Goal: Task Accomplishment & Management: Manage account settings

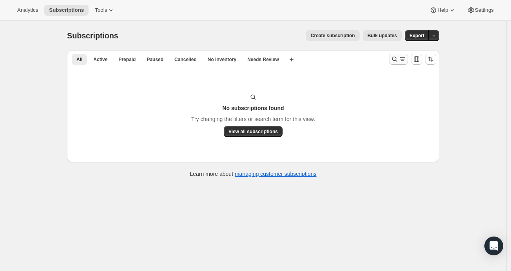
click at [405, 60] on icon "Search and filter results" at bounding box center [403, 59] width 8 height 8
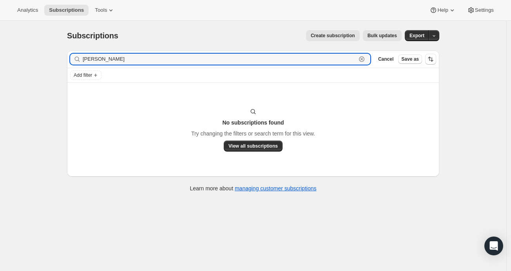
click at [364, 62] on icon "button" at bounding box center [362, 59] width 8 height 8
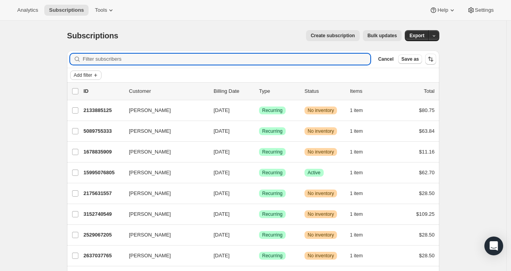
click at [91, 73] on span "Add filter" at bounding box center [83, 75] width 18 height 6
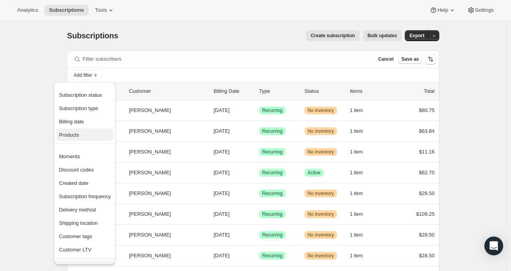
click at [87, 139] on span "Products" at bounding box center [85, 135] width 52 height 8
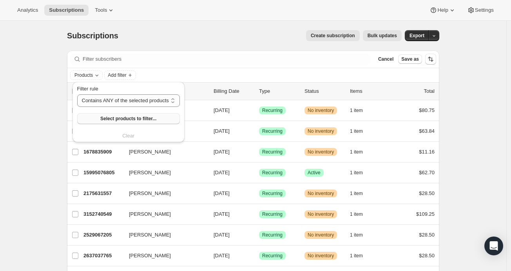
click at [147, 119] on span "Select products to filter..." at bounding box center [128, 119] width 56 height 6
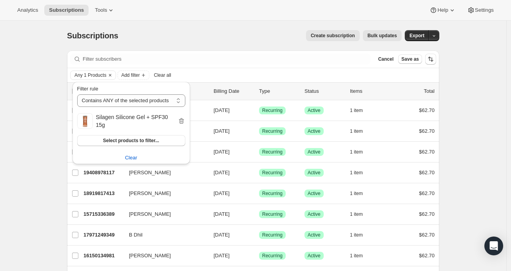
click at [255, 52] on div "Filter subscribers Cancel Save as" at bounding box center [253, 59] width 372 height 17
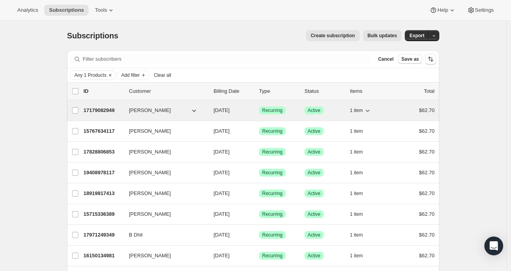
click at [100, 110] on p "17179082949" at bounding box center [102, 111] width 39 height 8
